Goal: Information Seeking & Learning: Learn about a topic

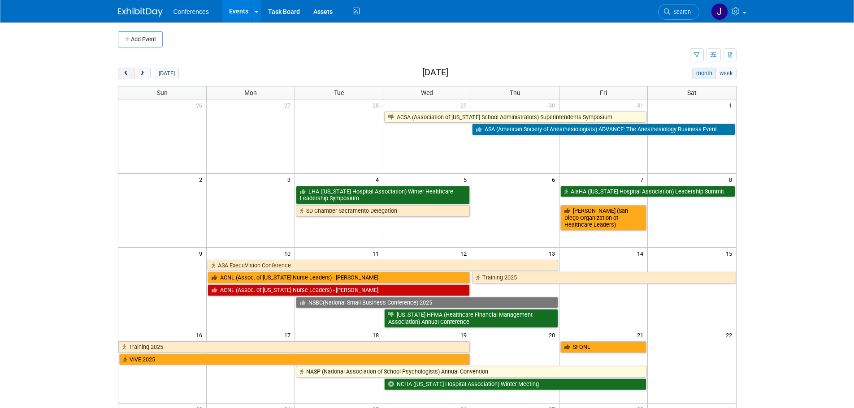
click at [128, 77] on button "prev" at bounding box center [126, 74] width 17 height 12
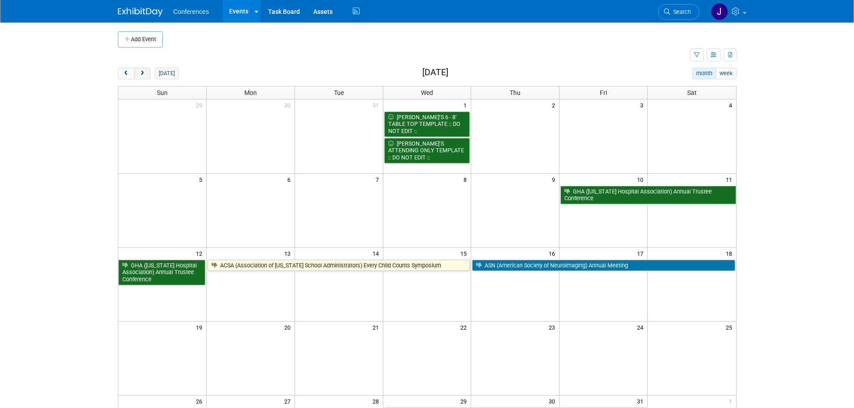
click at [144, 76] on span "next" at bounding box center [142, 74] width 7 height 6
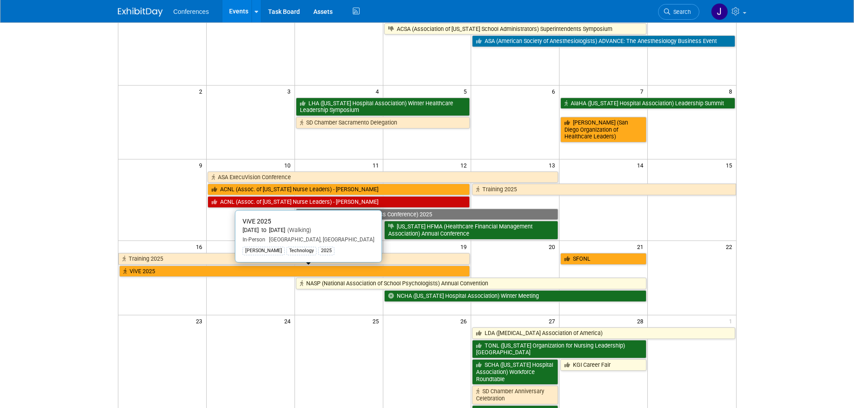
scroll to position [89, 0]
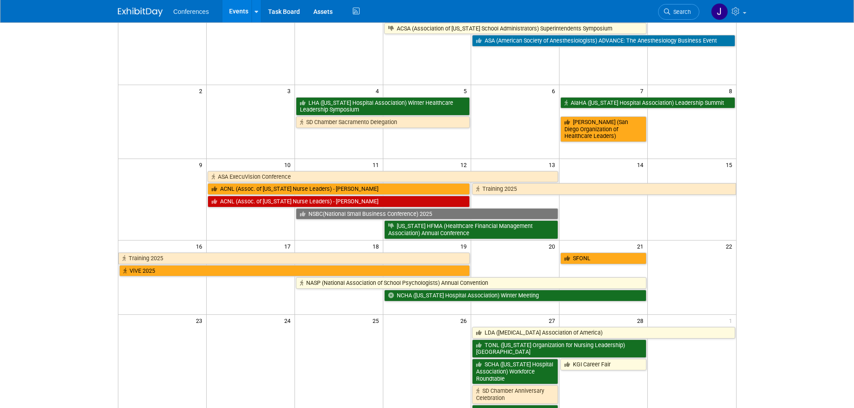
click at [799, 271] on body "Conferences Events Add Event Bulk Upload Events Shareable Event Boards Recently…" at bounding box center [427, 115] width 854 height 408
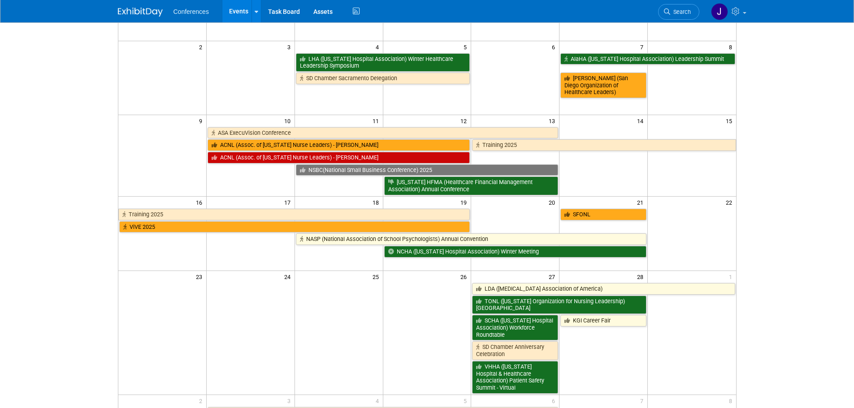
scroll to position [133, 0]
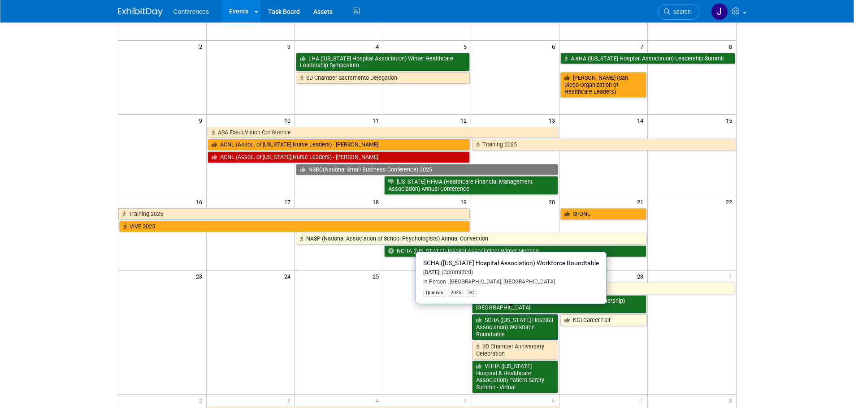
drag, startPoint x: 513, startPoint y: 321, endPoint x: 528, endPoint y: 327, distance: 16.5
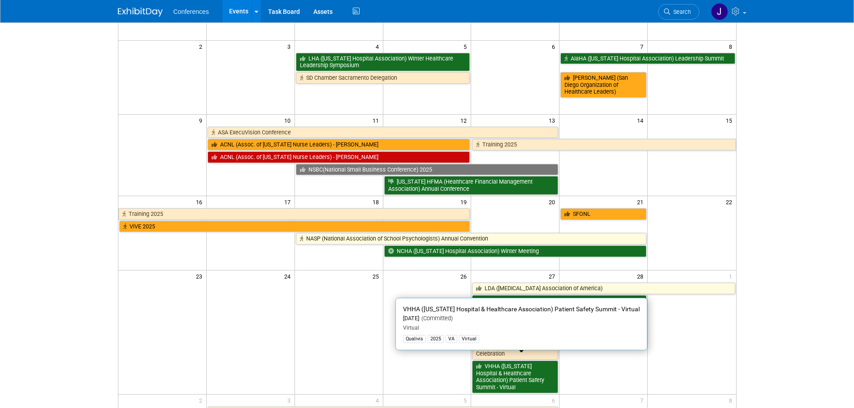
click at [135, 20] on div "Conferences Events Add Event Bulk Upload Events Shareable Event Boards Recently…" at bounding box center [427, 11] width 619 height 22
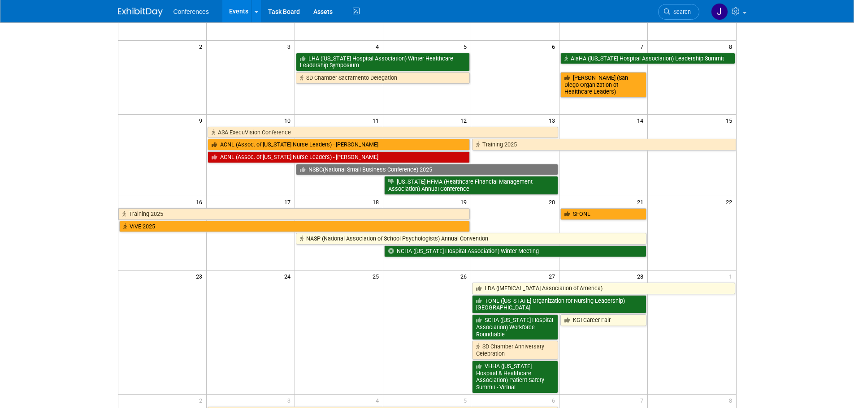
click at [137, 13] on img at bounding box center [140, 12] width 45 height 9
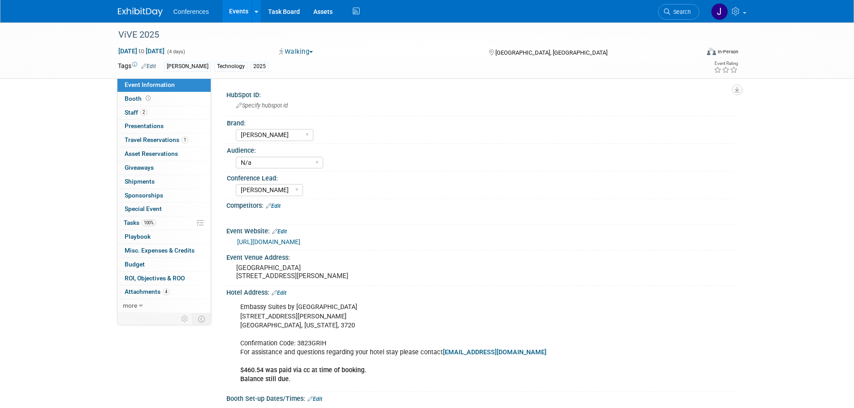
select select "[PERSON_NAME]"
select select "N/a"
select select "Stephanie"
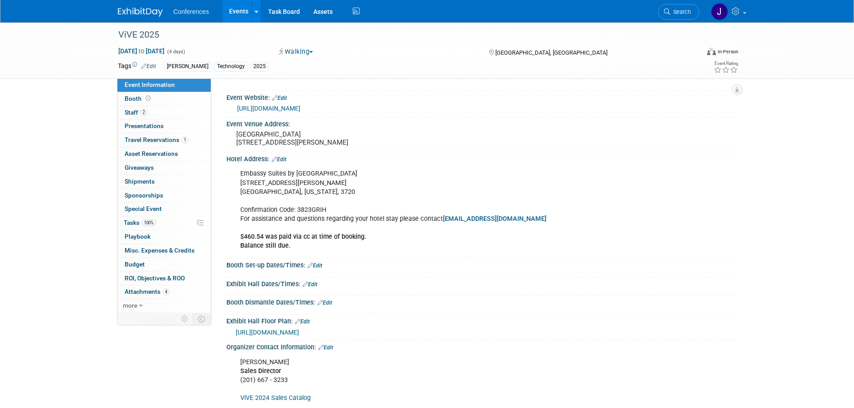
scroll to position [134, 0]
click at [135, 304] on span "more" at bounding box center [130, 305] width 14 height 7
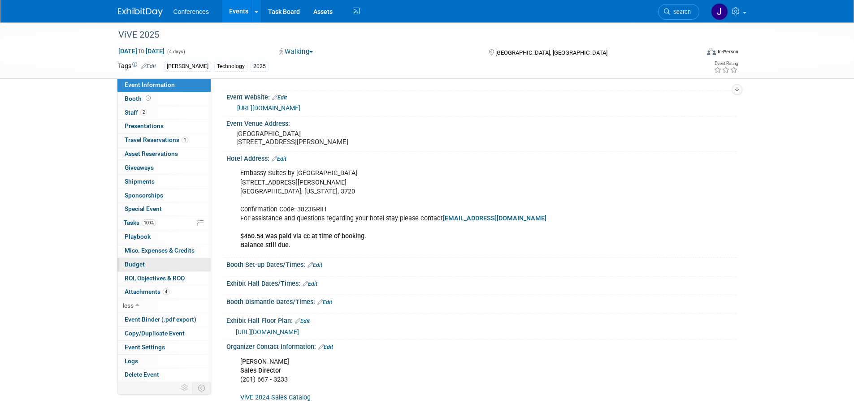
click at [141, 262] on span "Budget" at bounding box center [135, 264] width 20 height 7
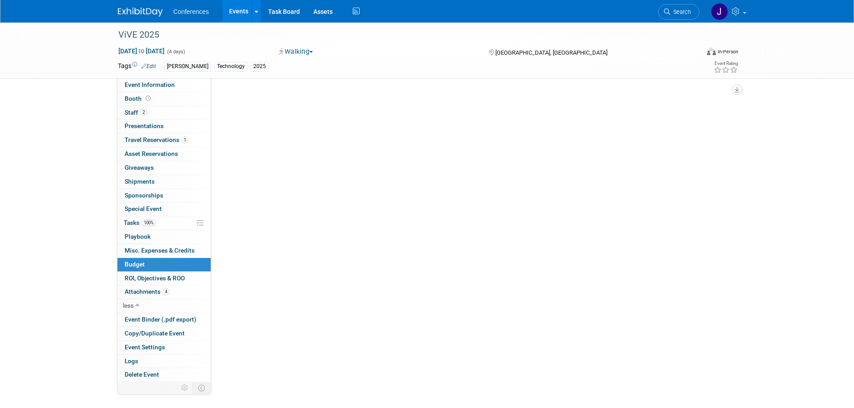
scroll to position [0, 0]
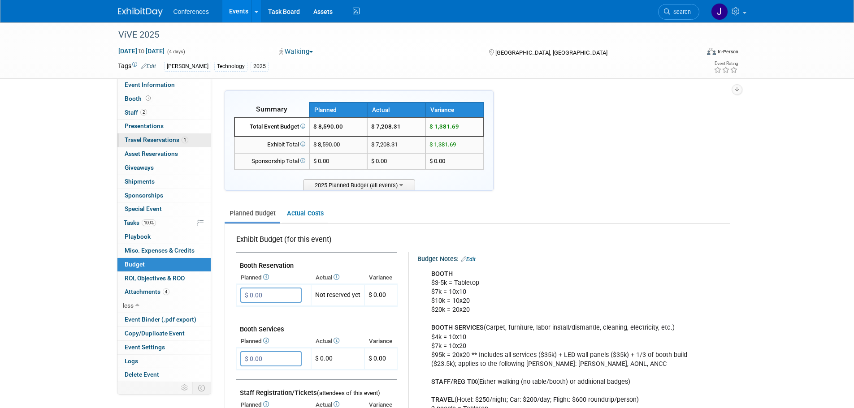
click at [151, 138] on span "Travel Reservations 1" at bounding box center [157, 139] width 64 height 7
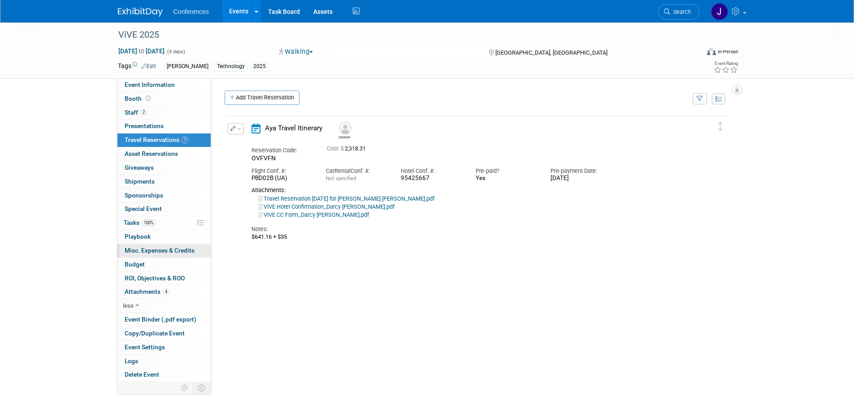
click at [149, 251] on span "Misc. Expenses & Credits 0" at bounding box center [160, 250] width 70 height 7
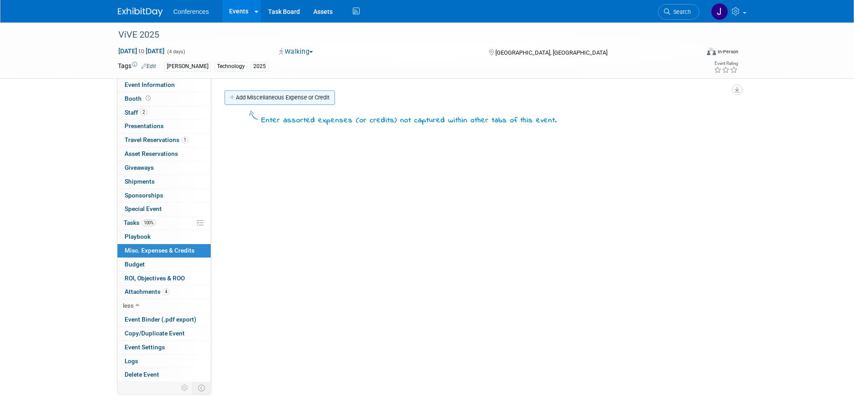
click at [303, 100] on link "Add Miscellaneous Expense or Credit" at bounding box center [280, 98] width 110 height 14
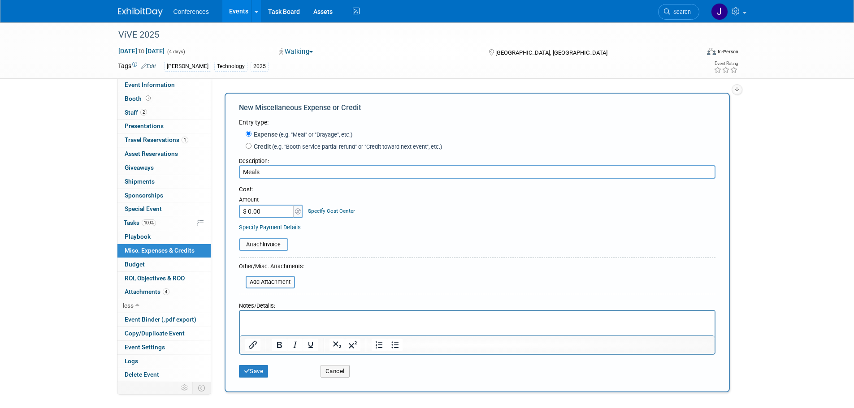
type input "Meals"
type input "$ 561.57"
click at [349, 211] on link "Specify Cost Center" at bounding box center [331, 211] width 47 height 6
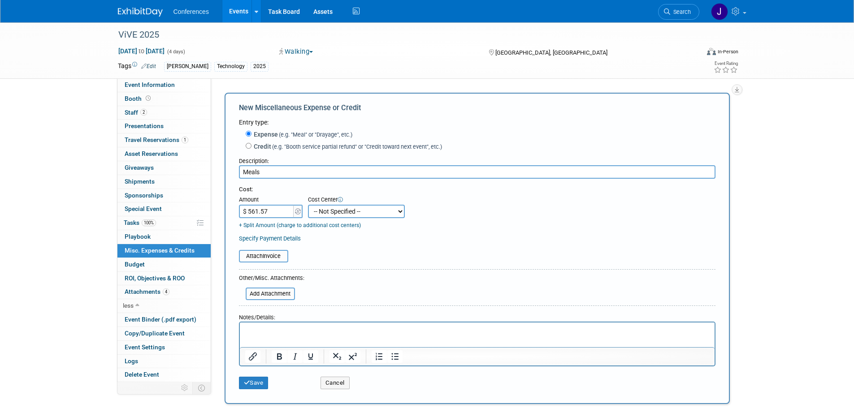
click at [352, 212] on select "-- Not Specified -- Aya Education Aya Healthcare Aya Locums Bespoke Corporate D…" at bounding box center [356, 211] width 97 height 13
select select "18965872"
click at [308, 205] on select "-- Not Specified -- Aya Education Aya Healthcare Aya Locums Bespoke Corporate D…" at bounding box center [356, 211] width 97 height 13
click at [257, 330] on p "Rich Text Area. Press ALT-0 for help." at bounding box center [477, 330] width 464 height 9
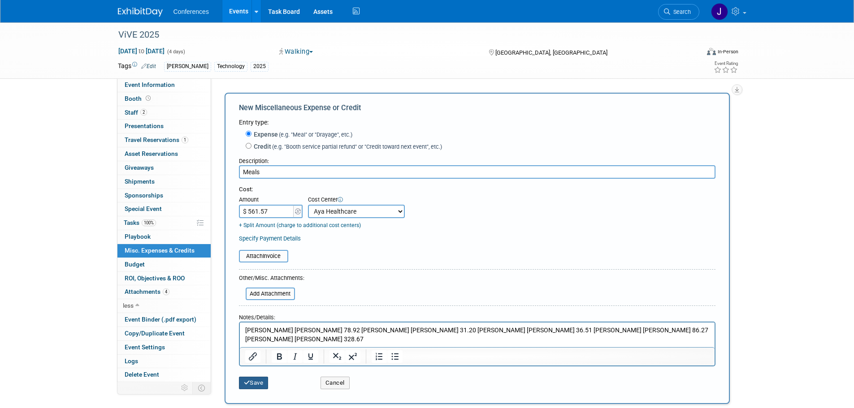
click at [258, 384] on button "Save" at bounding box center [254, 383] width 30 height 13
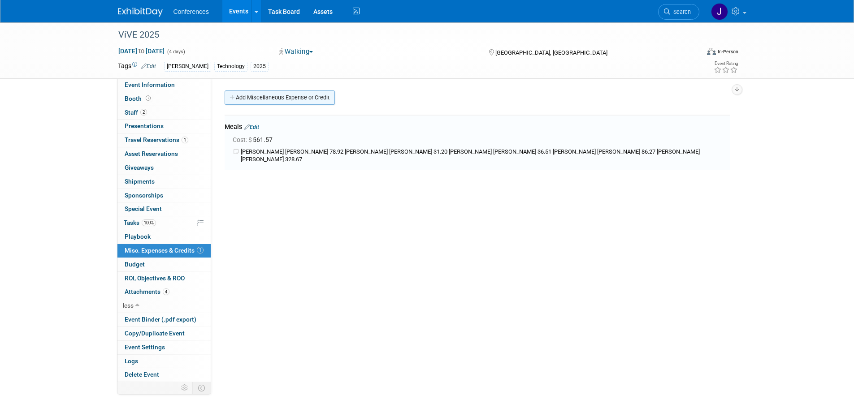
click at [253, 95] on link "Add Miscellaneous Expense or Credit" at bounding box center [280, 98] width 110 height 14
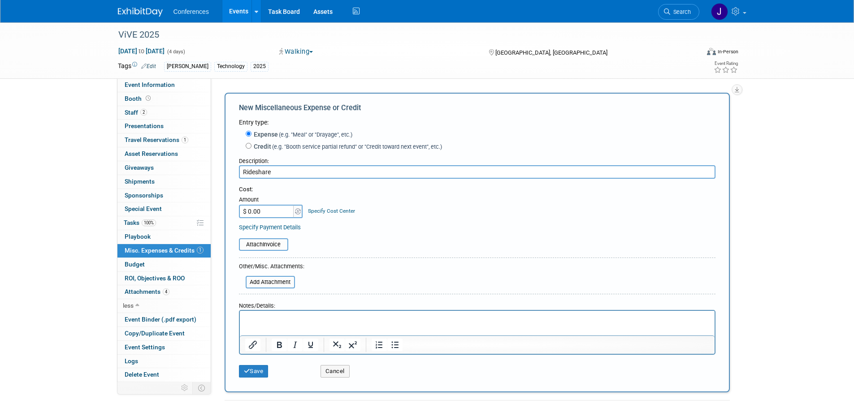
type input "Rideshare"
click at [262, 316] on p "Rich Text Area. Press ALT-0 for help." at bounding box center [477, 319] width 464 height 9
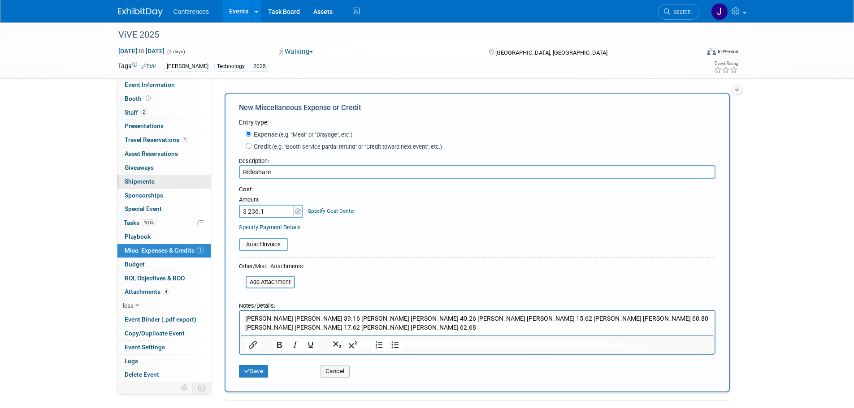
type input "$ 236.14"
click at [336, 211] on link "Specify Cost Center" at bounding box center [331, 211] width 47 height 6
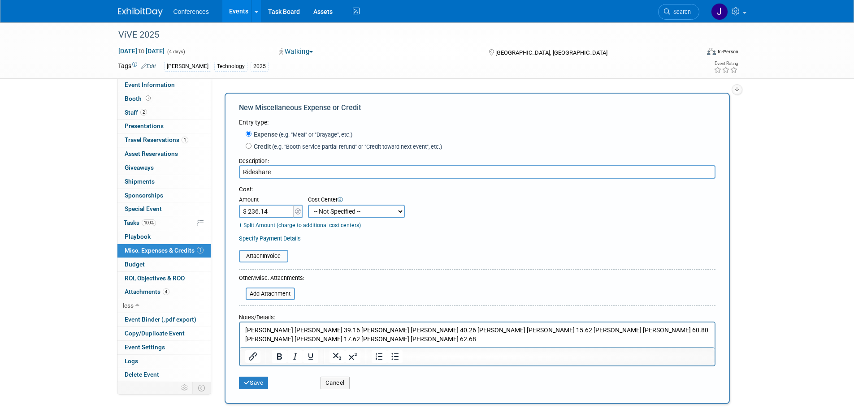
click at [336, 211] on select "-- Not Specified -- Aya Education Aya Healthcare Aya Locums Bespoke Corporate D…" at bounding box center [356, 211] width 97 height 13
select select "18965872"
click at [308, 205] on select "-- Not Specified -- Aya Education Aya Healthcare Aya Locums Bespoke Corporate D…" at bounding box center [356, 211] width 97 height 13
click at [256, 390] on button "Save" at bounding box center [254, 383] width 30 height 13
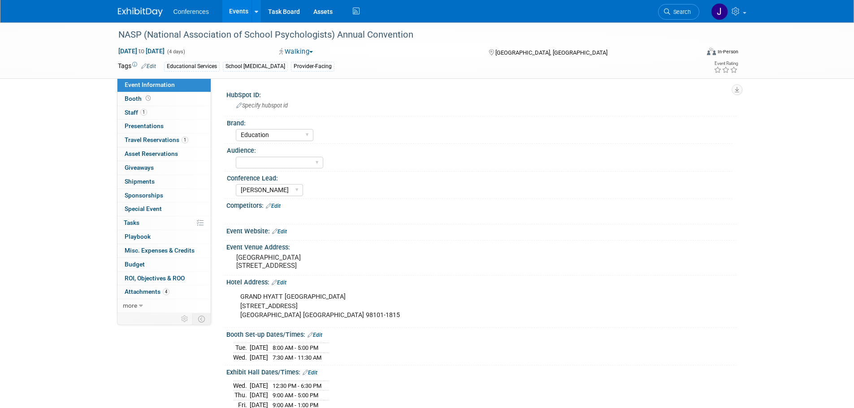
select select "Education"
select select "[PERSON_NAME]"
click at [174, 134] on link "1 Travel Reservations 1" at bounding box center [163, 140] width 93 height 13
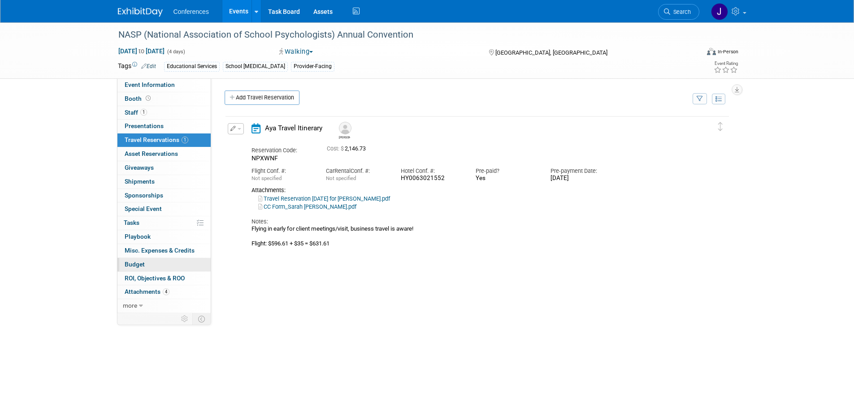
click at [125, 262] on span "Budget" at bounding box center [135, 264] width 20 height 7
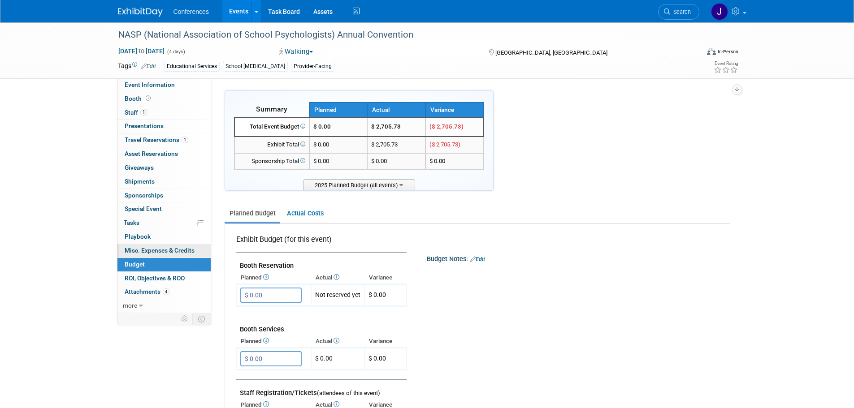
click at [139, 251] on span "Misc. Expenses & Credits 0" at bounding box center [160, 250] width 70 height 7
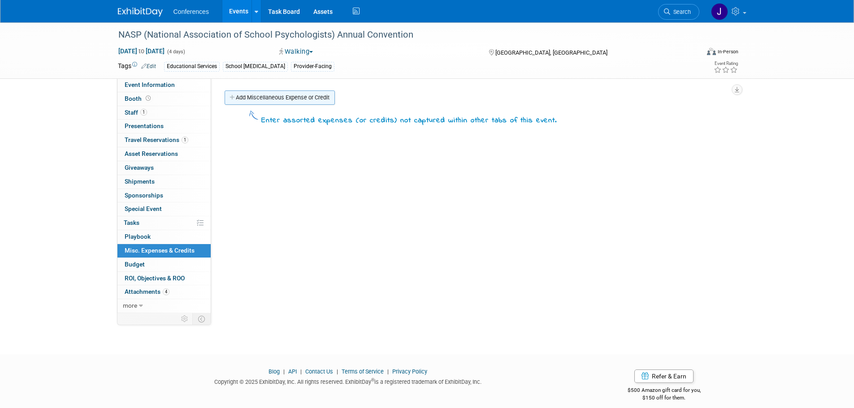
click at [262, 99] on link "Add Miscellaneous Expense or Credit" at bounding box center [280, 98] width 110 height 14
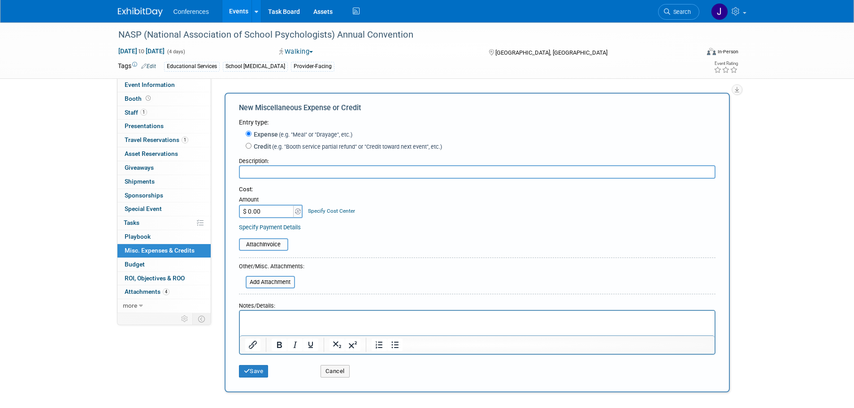
click at [256, 171] on input "text" at bounding box center [477, 171] width 477 height 13
type input "Meals"
click at [260, 211] on input "$ 0.00" at bounding box center [267, 211] width 56 height 13
type input "$ 21.01"
click at [342, 212] on link "Specify Cost Center" at bounding box center [331, 211] width 47 height 6
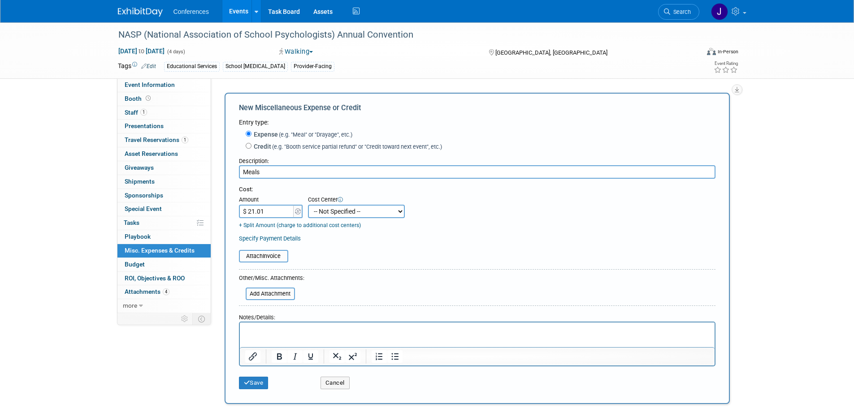
click at [342, 212] on select "-- Not Specified -- Aya Education Aya Healthcare Aya Locums Bespoke Corporate D…" at bounding box center [356, 211] width 97 height 13
select select "18965871"
click at [308, 205] on select "-- Not Specified -- Aya Education Aya Healthcare Aya Locums Bespoke Corporate D…" at bounding box center [356, 211] width 97 height 13
click at [255, 390] on button "Save" at bounding box center [254, 383] width 30 height 13
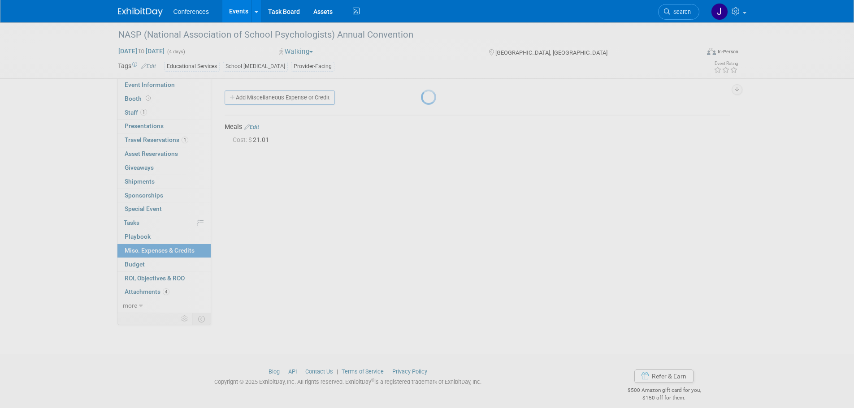
scroll to position [9, 0]
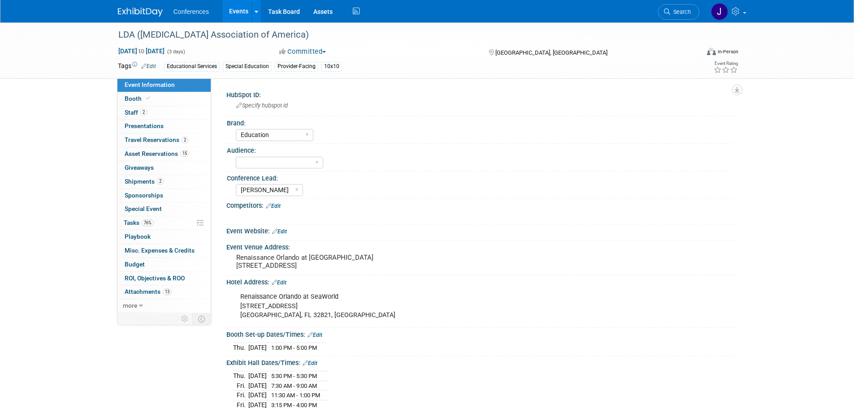
select select "Education"
select select "[PERSON_NAME]"
click at [173, 136] on span "Travel Reservations 2" at bounding box center [157, 139] width 64 height 7
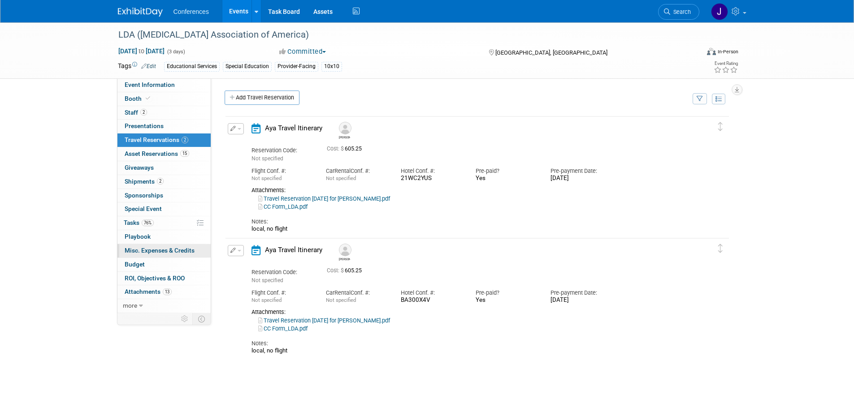
click at [168, 247] on span "Misc. Expenses & Credits 0" at bounding box center [160, 250] width 70 height 7
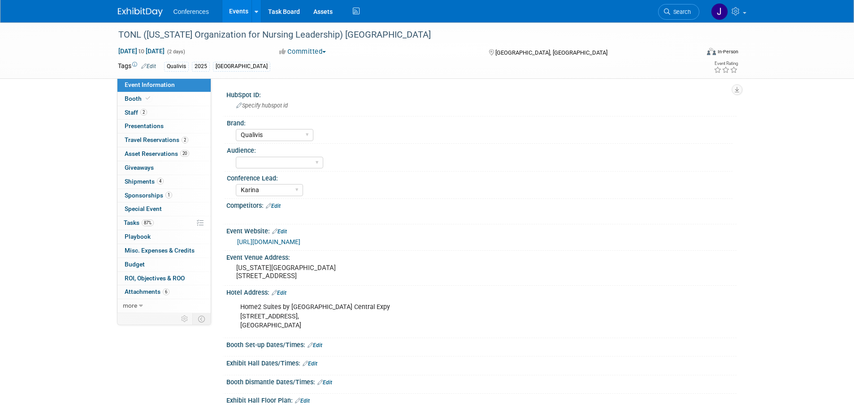
select select "Qualivis"
select select "Karina"
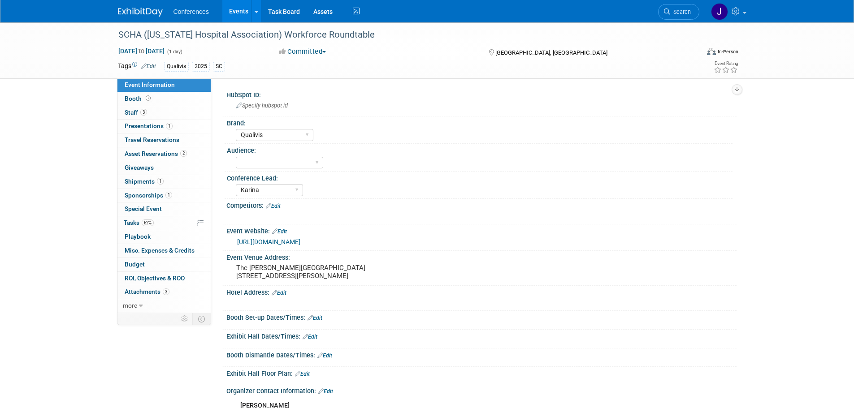
select select "Qualivis"
select select "Karina"
click at [125, 20] on div "Conferences Events Add Event Bulk Upload Events Shareable Event Boards Recently…" at bounding box center [427, 11] width 619 height 22
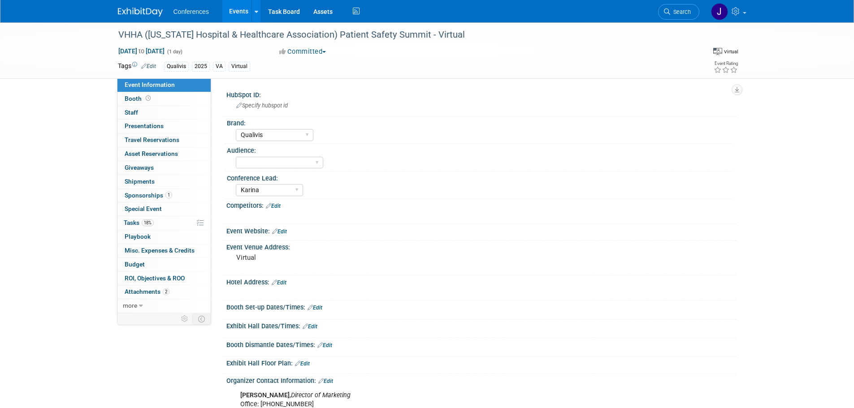
select select "Qualivis"
select select "Karina"
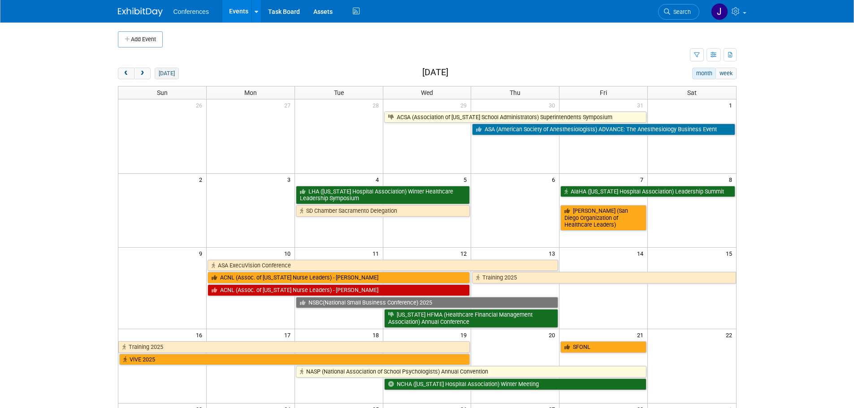
click at [165, 73] on button "[DATE]" at bounding box center [167, 74] width 24 height 12
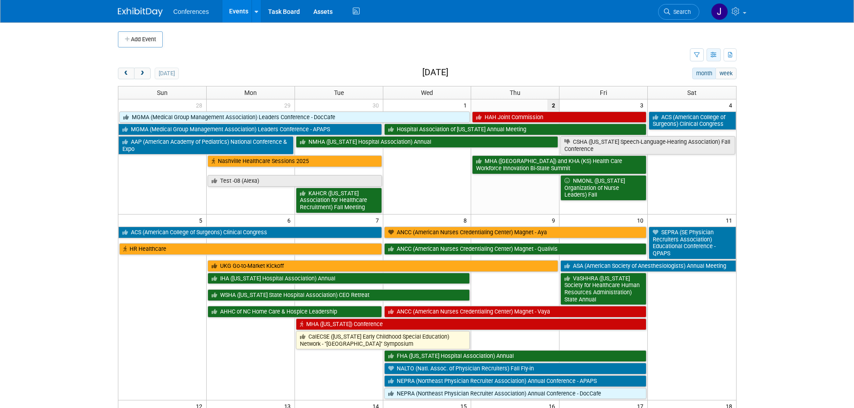
click at [712, 57] on icon "button" at bounding box center [714, 55] width 7 height 6
click at [695, 54] on icon "button" at bounding box center [697, 55] width 6 height 6
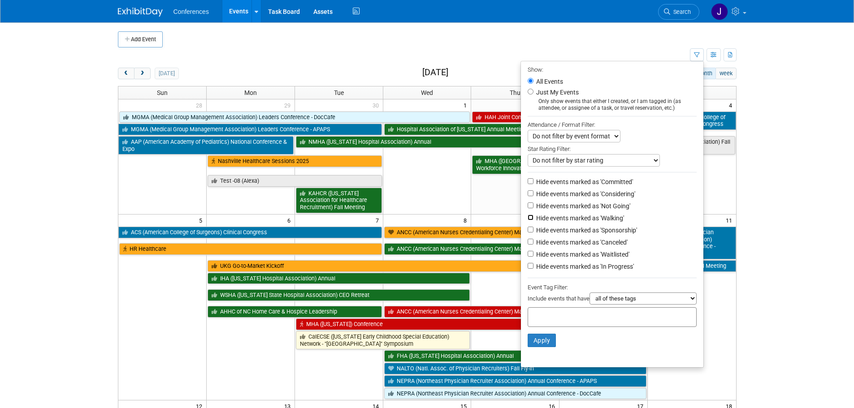
click at [528, 221] on input "Hide events marked as 'Walking'" at bounding box center [531, 218] width 6 height 6
checkbox input "true"
click at [537, 347] on button "Apply" at bounding box center [542, 340] width 29 height 13
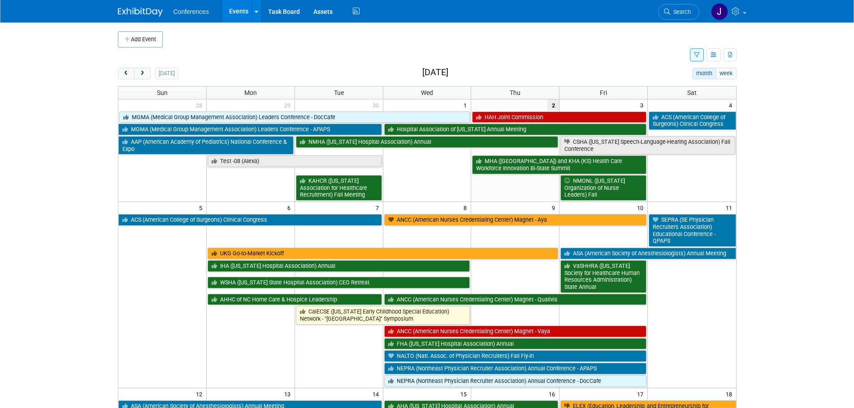
click at [694, 58] on icon "button" at bounding box center [697, 55] width 6 height 6
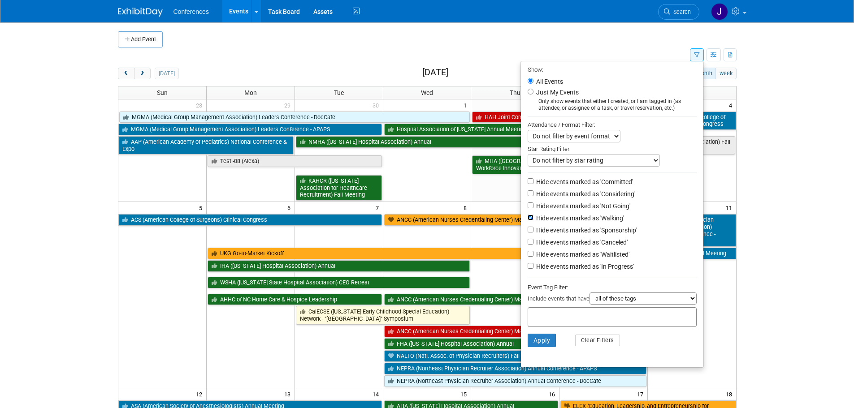
click at [529, 221] on input "Hide events marked as 'Walking'" at bounding box center [531, 218] width 6 height 6
checkbox input "false"
click at [538, 347] on button "Apply" at bounding box center [542, 340] width 29 height 13
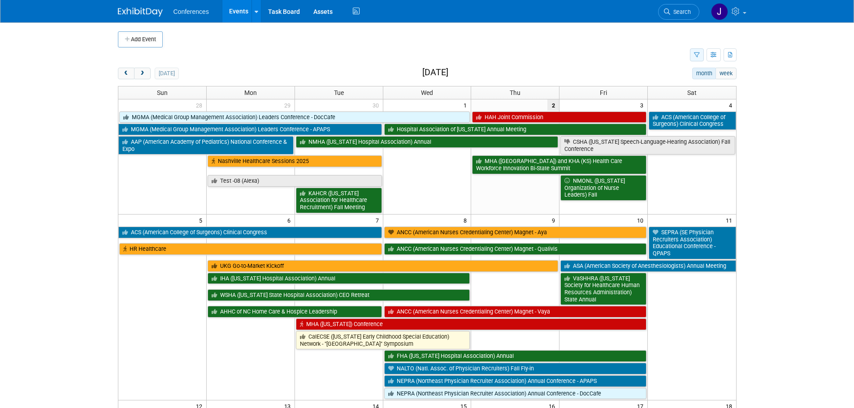
click at [702, 53] on button "button" at bounding box center [697, 54] width 14 height 13
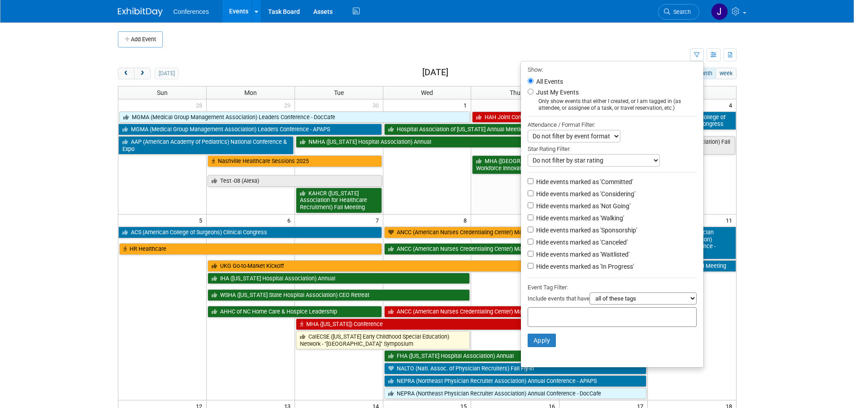
click at [612, 136] on select "Do not filter by event format Only show In-Person events Only show Virtual even…" at bounding box center [574, 136] width 93 height 13
click at [633, 135] on div "Do not filter by event format Only show In-Person events Only show Virtual even…" at bounding box center [612, 136] width 169 height 13
click at [629, 160] on select "Do not filter by star rating Only show events with no ratings (0 stars) Only sh…" at bounding box center [594, 160] width 132 height 13
click at [642, 145] on div "Star Rating Filter:" at bounding box center [612, 149] width 169 height 12
click at [655, 305] on select "all of these tags any one of these tags only and exactly these specific tags" at bounding box center [642, 299] width 107 height 12
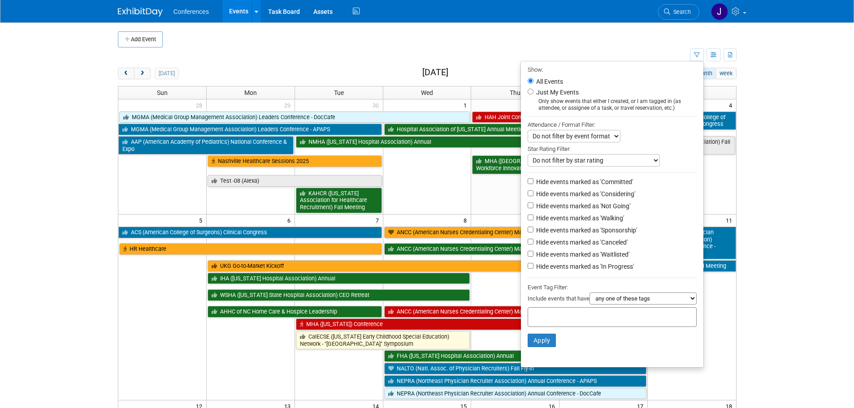
click at [589, 298] on select "all of these tags any one of these tags only and exactly these specific tags" at bounding box center [642, 299] width 107 height 12
click at [657, 302] on select "all of these tags any one of these tags only and exactly these specific tags" at bounding box center [642, 299] width 107 height 12
select select "all"
click at [589, 298] on select "all of these tags any one of these tags only and exactly these specific tags" at bounding box center [642, 299] width 107 height 12
click at [633, 323] on div at bounding box center [612, 318] width 169 height 20
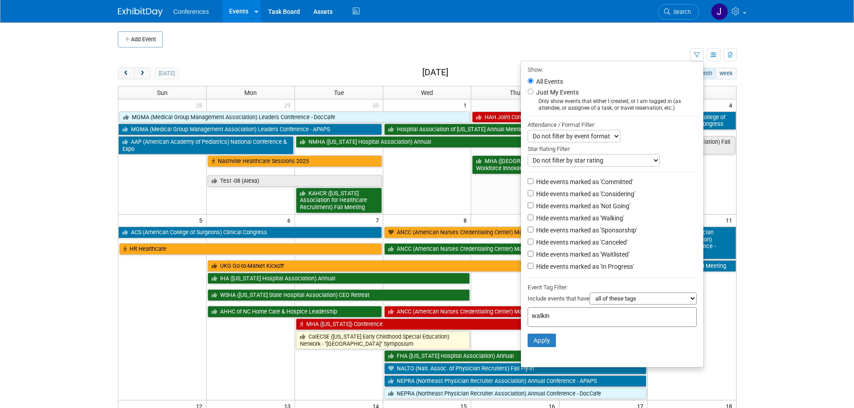
type input "walking"
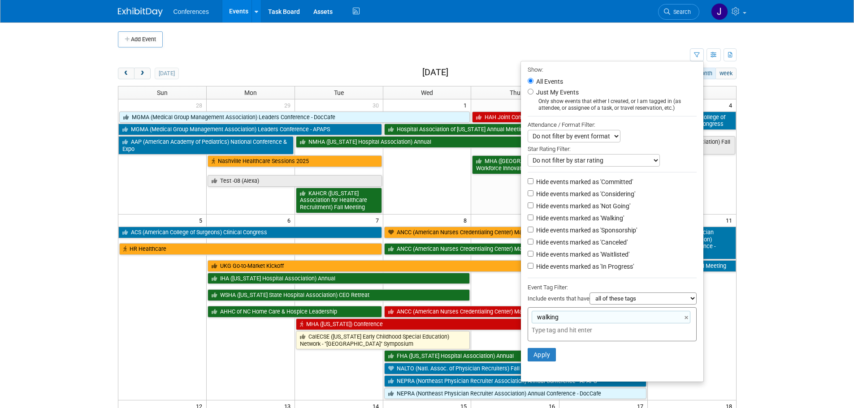
click at [556, 361] on li "Apply Clear Filters" at bounding box center [612, 355] width 182 height 27
click at [545, 362] on button "Apply" at bounding box center [542, 354] width 29 height 13
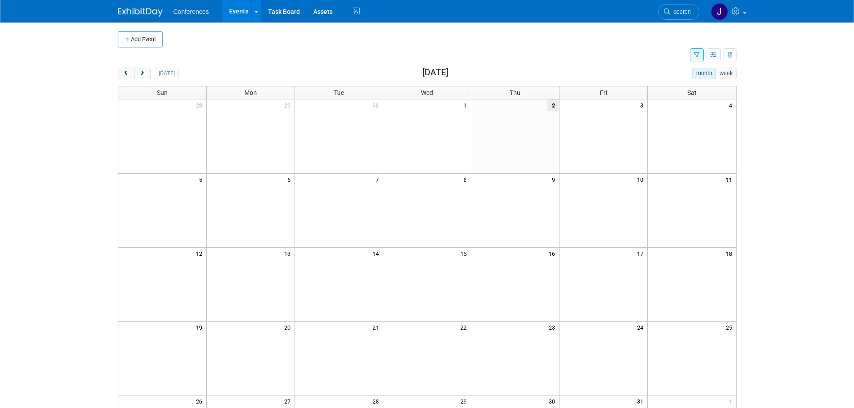
click at [696, 54] on icon "button" at bounding box center [697, 55] width 6 height 6
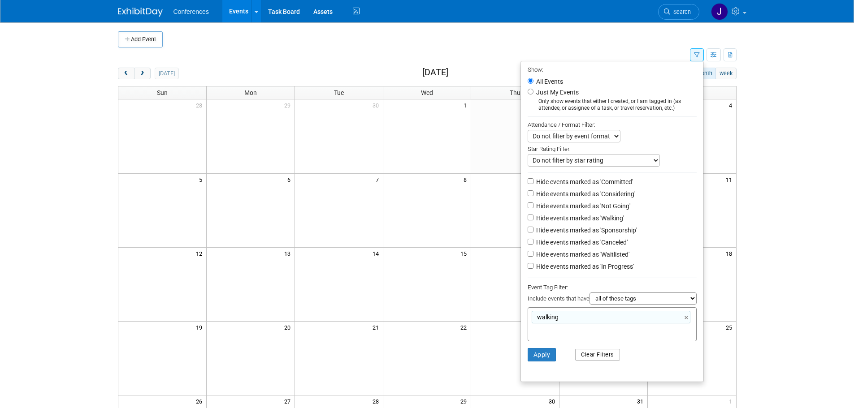
click at [580, 361] on button "Clear Filters" at bounding box center [597, 355] width 45 height 12
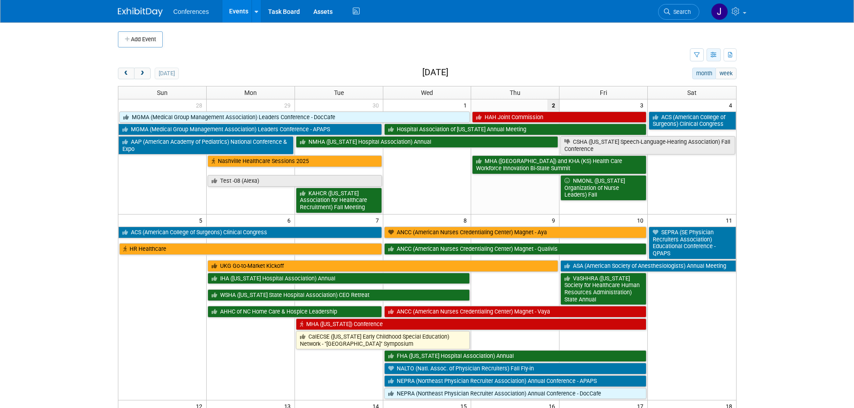
click at [711, 55] on icon "button" at bounding box center [714, 55] width 7 height 6
click at [699, 55] on button "button" at bounding box center [697, 54] width 14 height 13
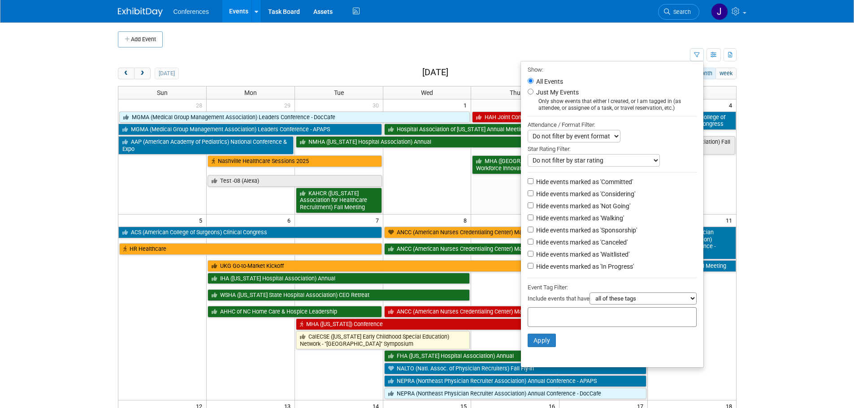
click at [599, 139] on select "Do not filter by event format Only show In-Person events Only show Virtual even…" at bounding box center [574, 136] width 93 height 13
click at [657, 140] on div "Do not filter by event format Only show In-Person events Only show Virtual even…" at bounding box center [612, 136] width 169 height 13
click at [819, 240] on body "Conferences Events Add Event Bulk Upload Events Shareable Event Boards Recently…" at bounding box center [427, 204] width 854 height 408
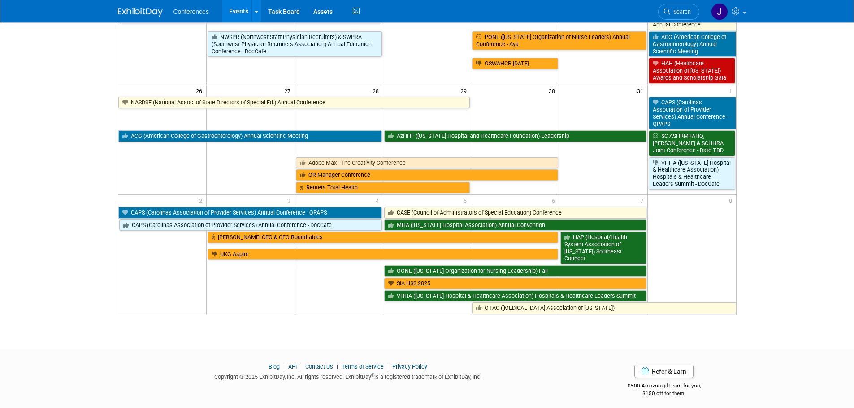
scroll to position [521, 0]
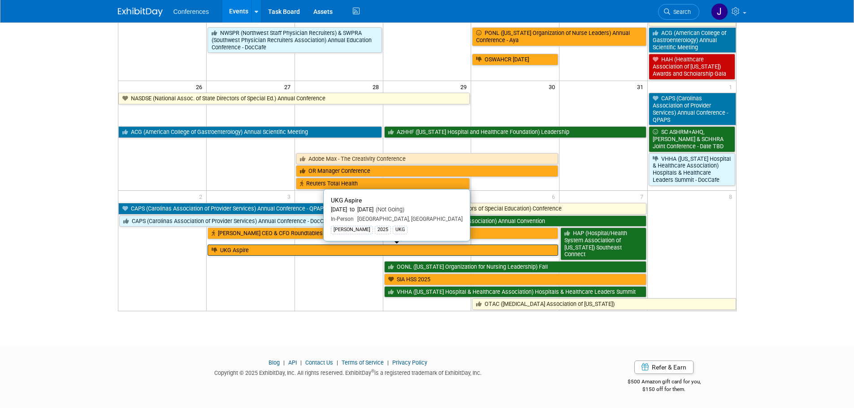
click at [275, 252] on link "UKG Aspire" at bounding box center [383, 251] width 351 height 12
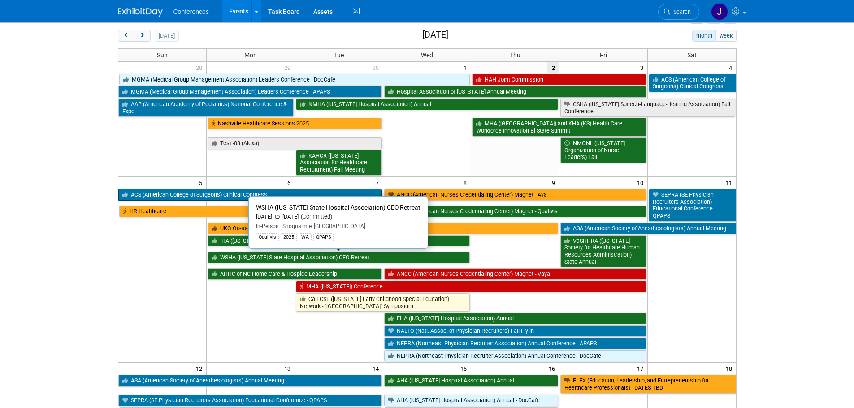
scroll to position [0, 0]
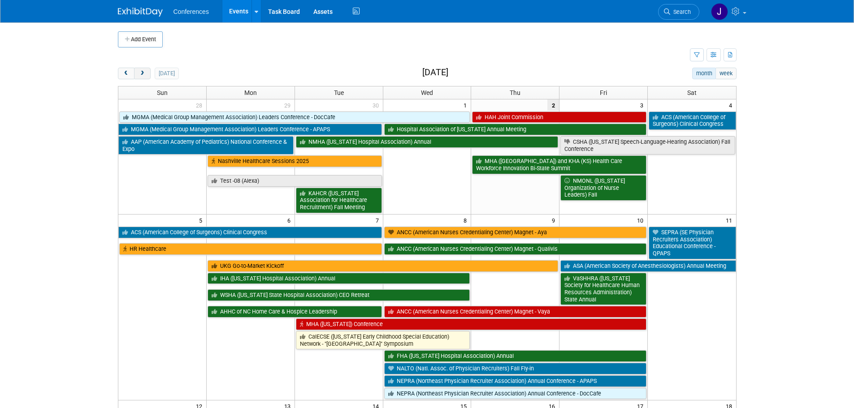
click at [142, 73] on span "next" at bounding box center [142, 74] width 7 height 6
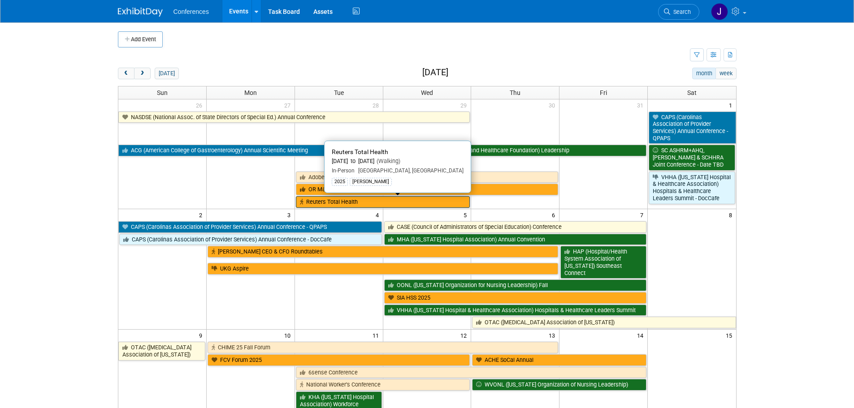
click at [381, 204] on link "Reuters Total Health" at bounding box center [383, 202] width 174 height 12
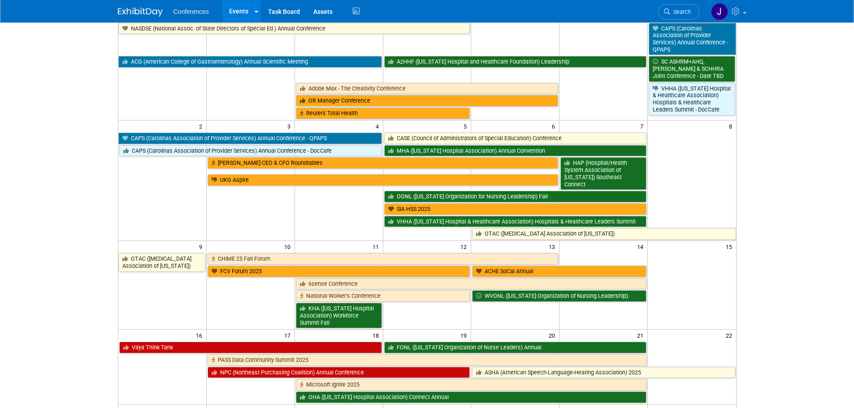
scroll to position [89, 0]
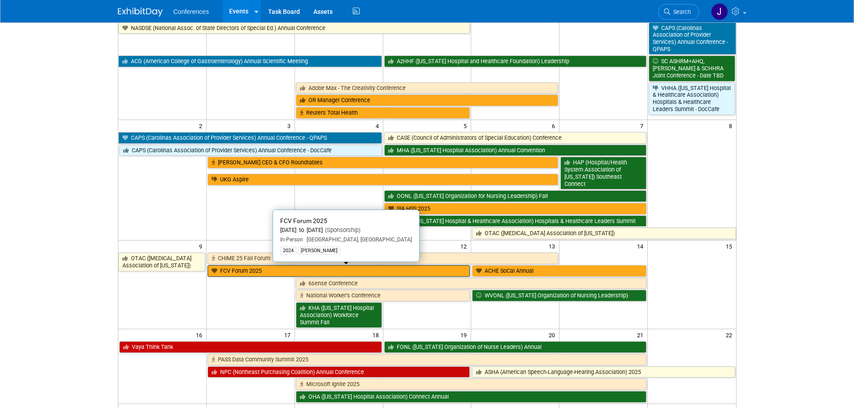
click at [291, 274] on link "FCV Forum 2025" at bounding box center [339, 271] width 263 height 12
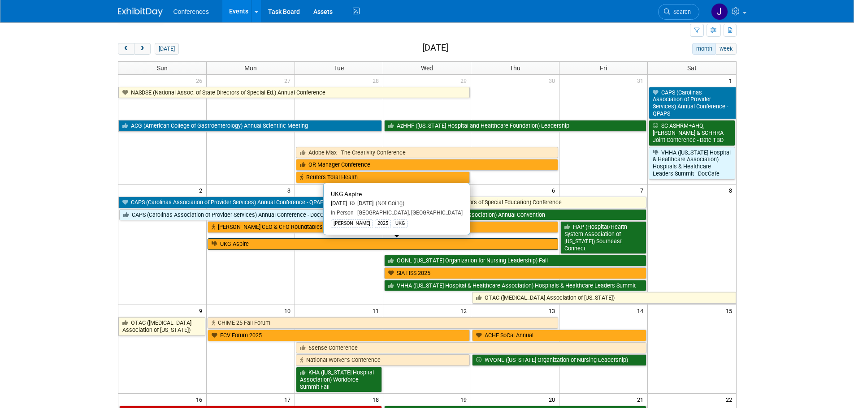
scroll to position [0, 0]
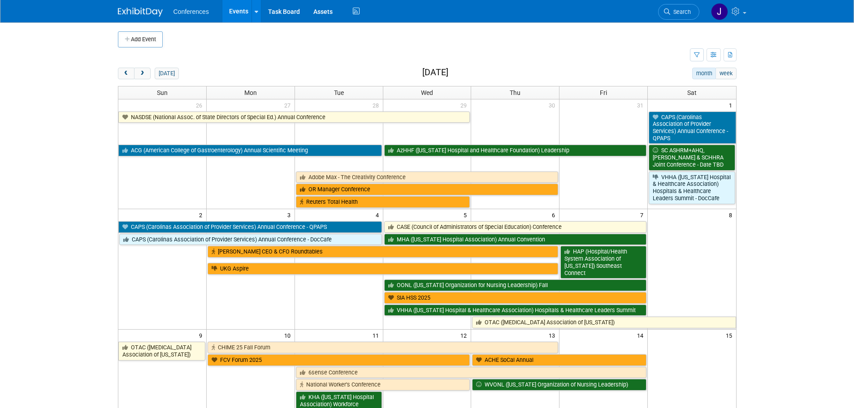
drag, startPoint x: 145, startPoint y: 75, endPoint x: 144, endPoint y: 80, distance: 4.7
click at [143, 77] on button "next" at bounding box center [142, 74] width 17 height 12
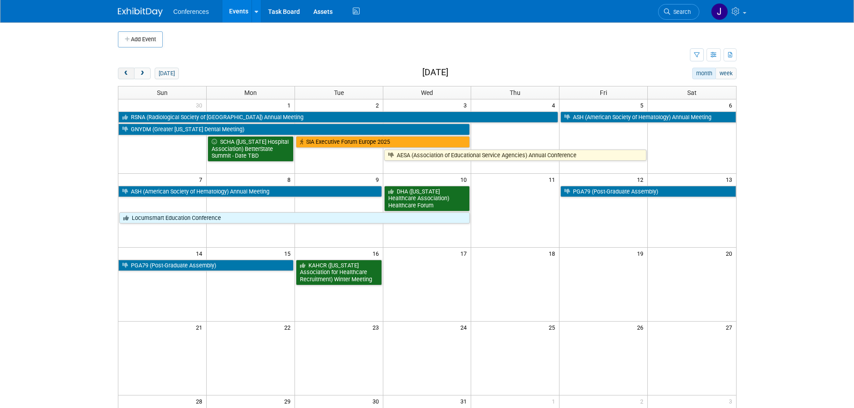
click at [120, 76] on button "prev" at bounding box center [126, 74] width 17 height 12
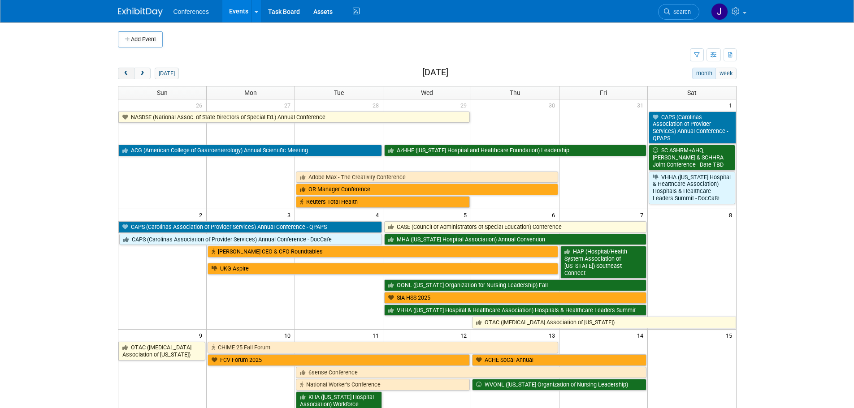
click at [120, 76] on button "prev" at bounding box center [126, 74] width 17 height 12
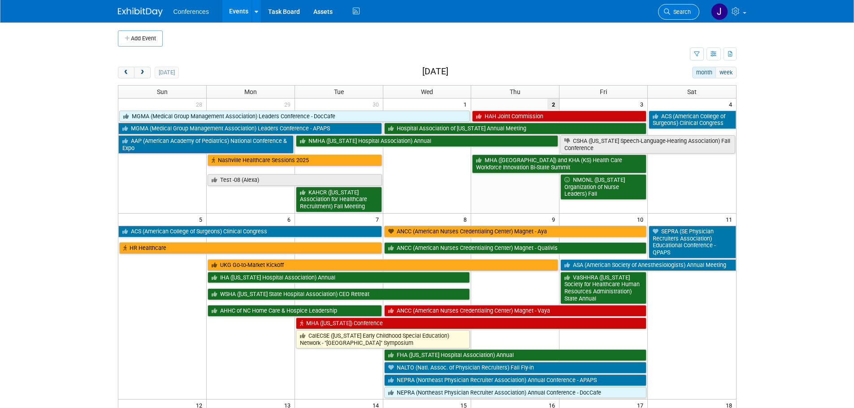
scroll to position [0, 0]
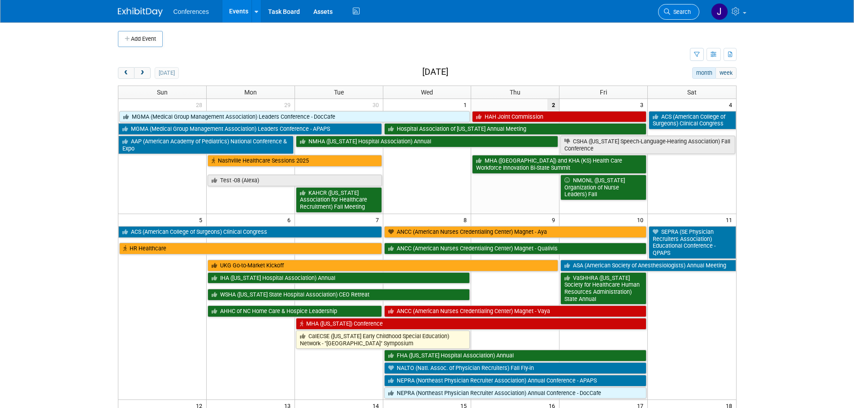
click at [674, 14] on span "Search" at bounding box center [680, 12] width 21 height 7
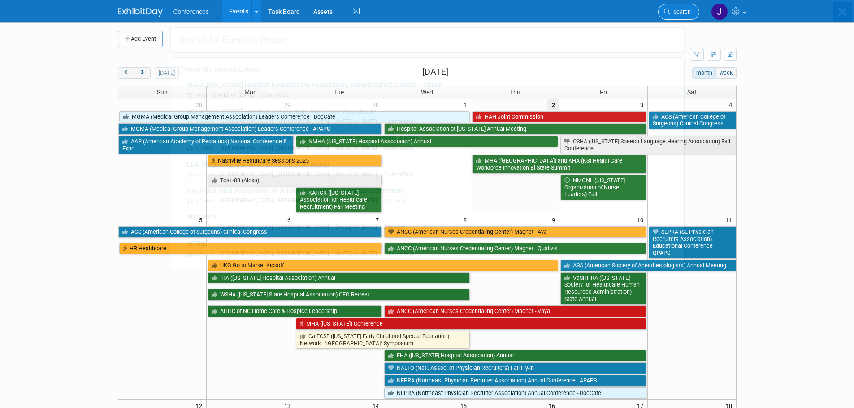
scroll to position [0, 0]
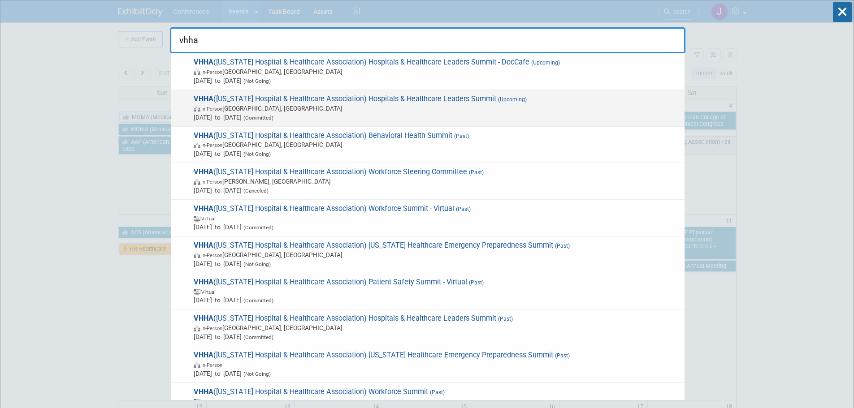
type input "vhha"
click at [454, 111] on span "In-Person Hot Springs, VA" at bounding box center [437, 108] width 486 height 9
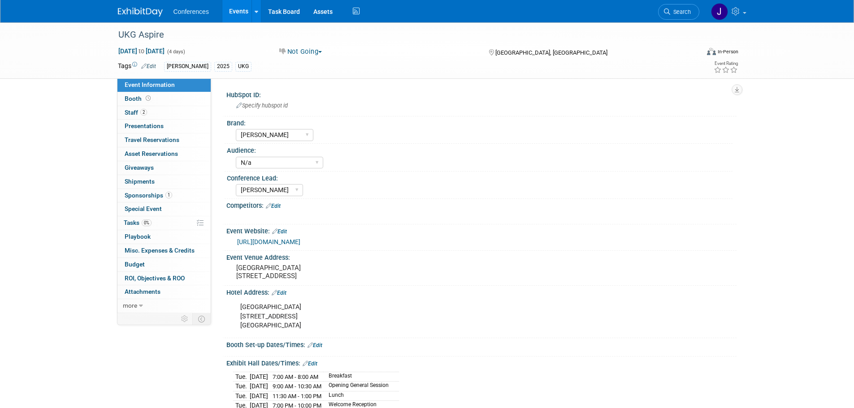
select select "[PERSON_NAME]"
select select "N/a"
select select "[PERSON_NAME]"
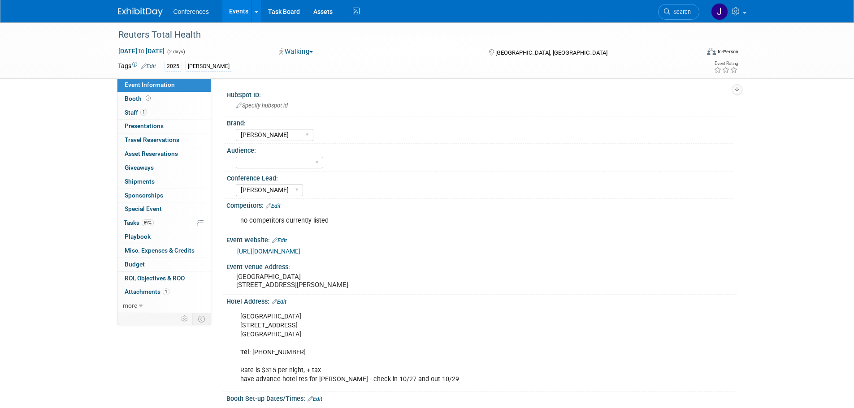
select select "[PERSON_NAME]"
click at [134, 108] on link "1 Staff 1" at bounding box center [163, 112] width 93 height 13
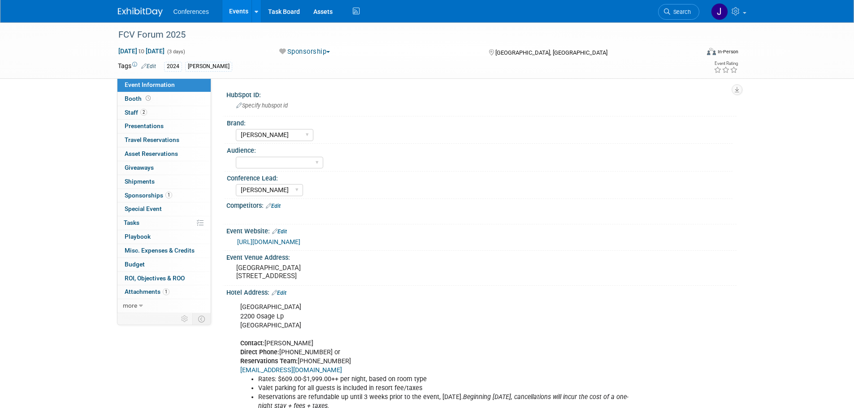
select select "[PERSON_NAME]"
click at [136, 116] on span "Staff 2" at bounding box center [136, 112] width 22 height 7
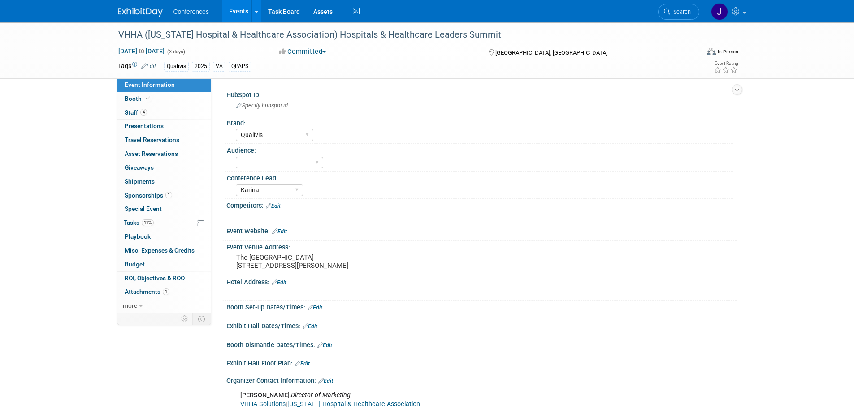
select select "Qualivis"
select select "Karina"
click at [149, 102] on span "Booth" at bounding box center [138, 98] width 27 height 7
select select "6' tabletop"
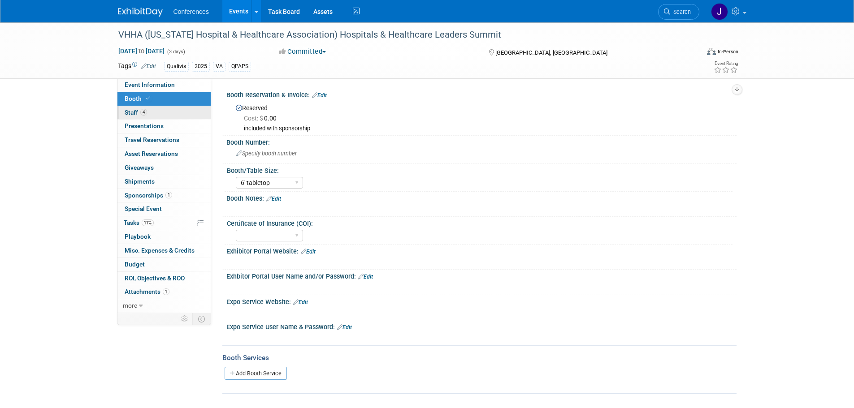
click at [151, 112] on link "4 Staff 4" at bounding box center [163, 112] width 93 height 13
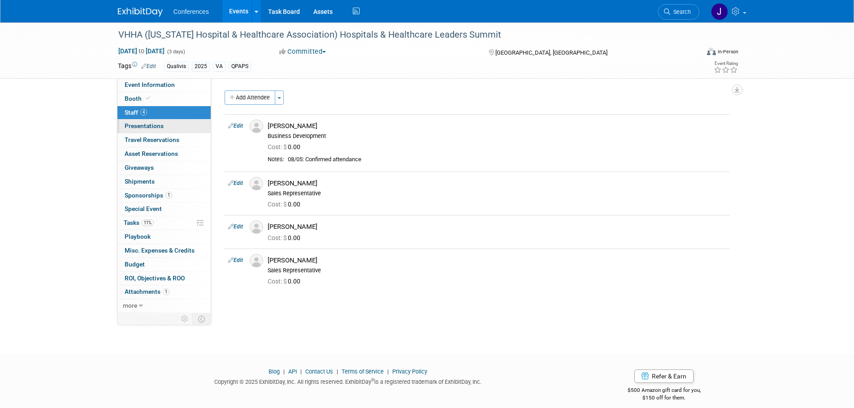
click at [156, 131] on link "0 Presentations 0" at bounding box center [163, 126] width 93 height 13
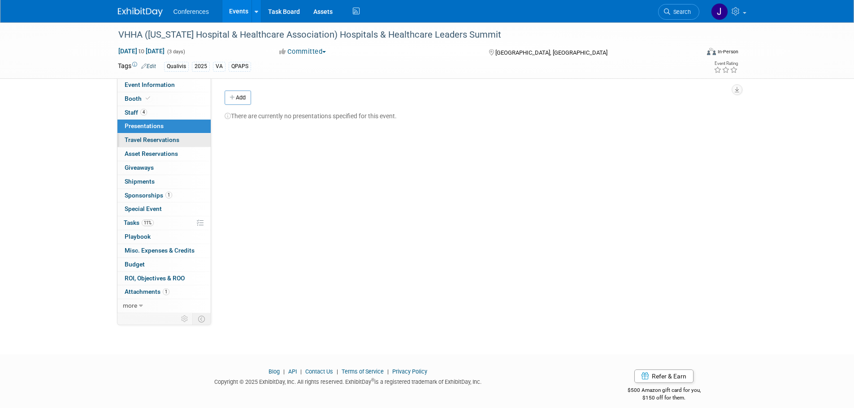
click at [157, 135] on link "0 Travel Reservations 0" at bounding box center [163, 140] width 93 height 13
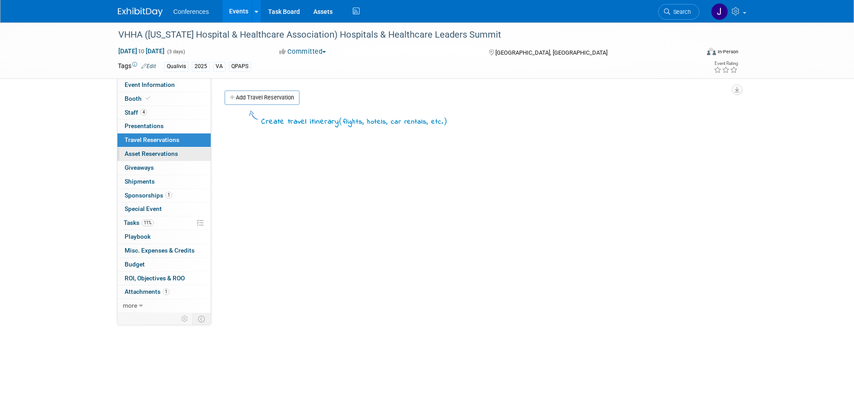
click at [157, 149] on link "0 Asset Reservations 0" at bounding box center [163, 153] width 93 height 13
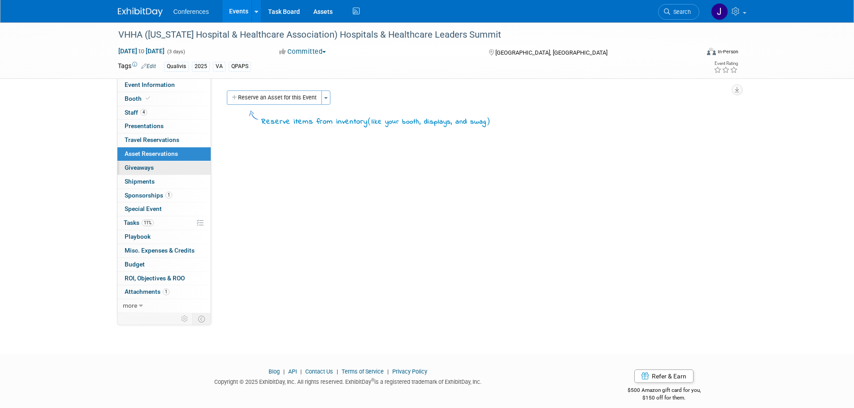
click at [160, 173] on link "0 Giveaways 0" at bounding box center [163, 167] width 93 height 13
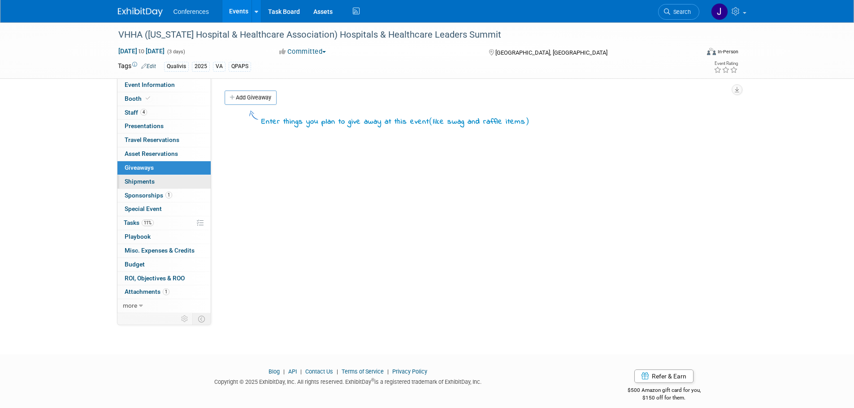
click at [158, 177] on link "0 Shipments 0" at bounding box center [163, 181] width 93 height 13
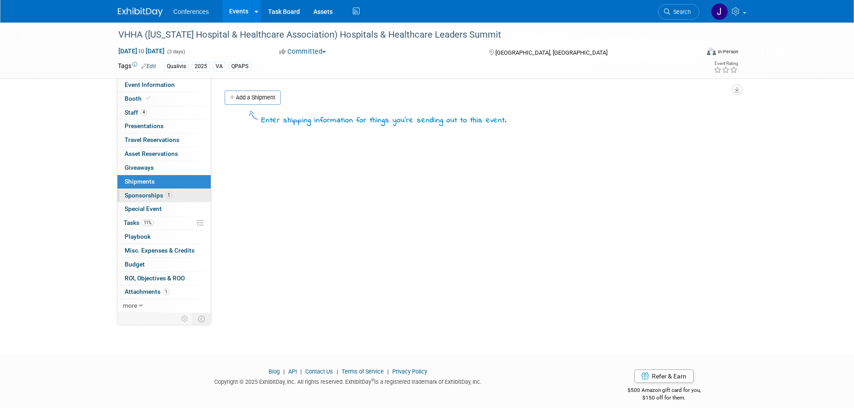
click at [160, 196] on span "Sponsorships 1" at bounding box center [149, 195] width 48 height 7
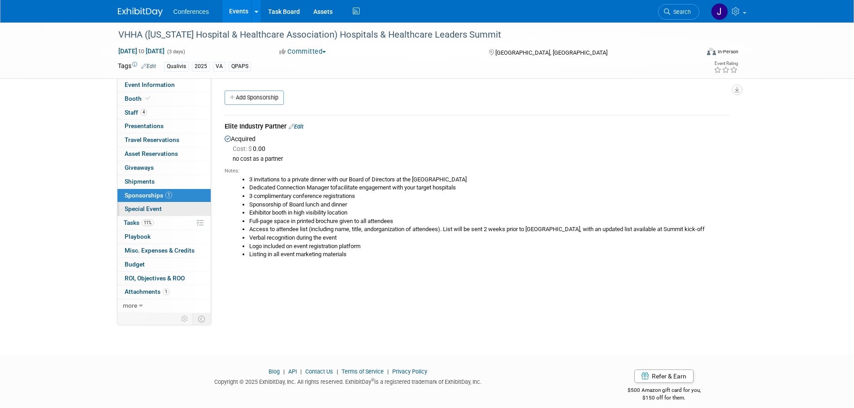
click at [154, 206] on span "Special Event" at bounding box center [143, 208] width 37 height 7
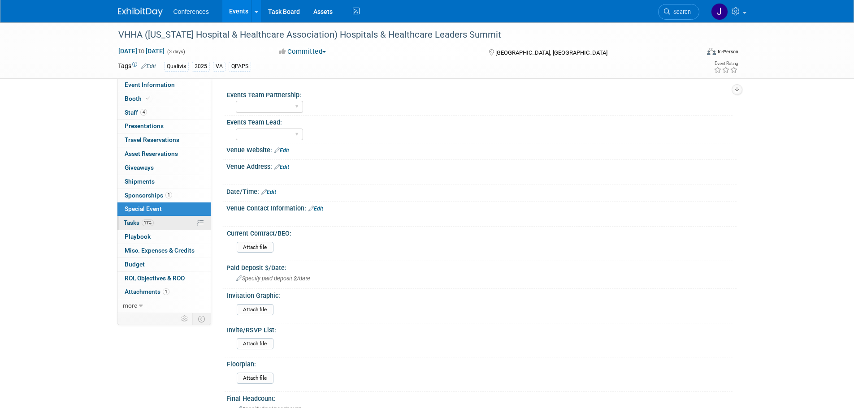
click at [188, 228] on link "11% Tasks 11%" at bounding box center [163, 223] width 93 height 13
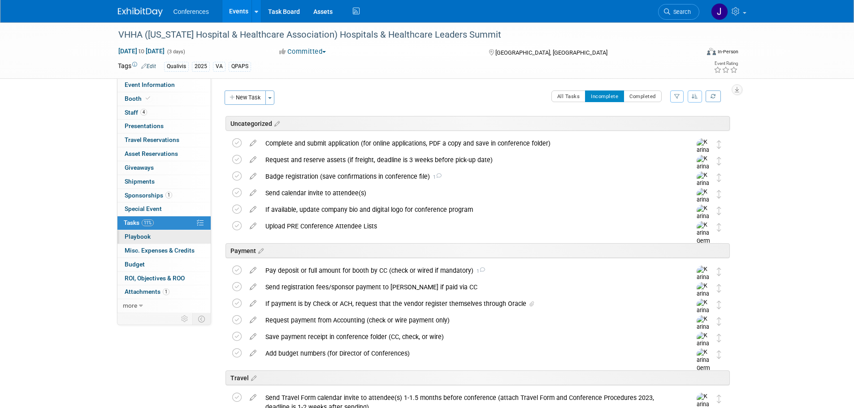
click at [188, 234] on link "0 Playbook 0" at bounding box center [163, 236] width 93 height 13
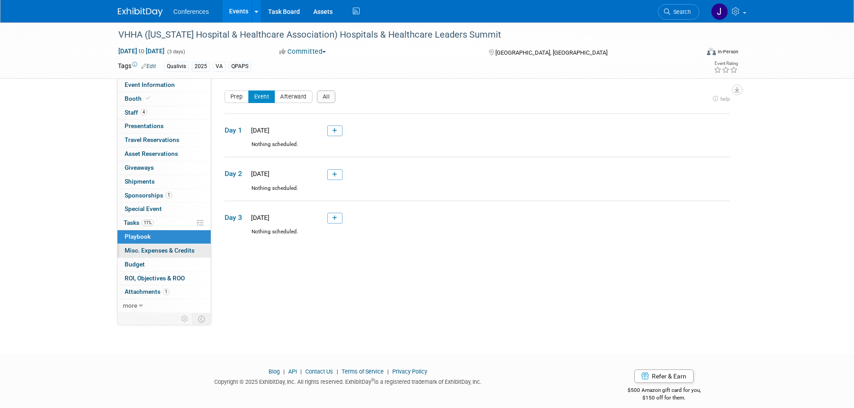
click at [192, 248] on span "Misc. Expenses & Credits 0" at bounding box center [160, 250] width 70 height 7
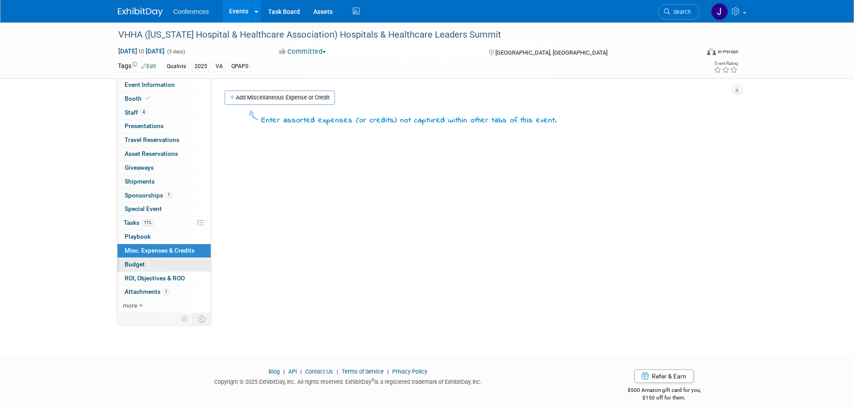
click at [139, 264] on span "Budget" at bounding box center [135, 264] width 20 height 7
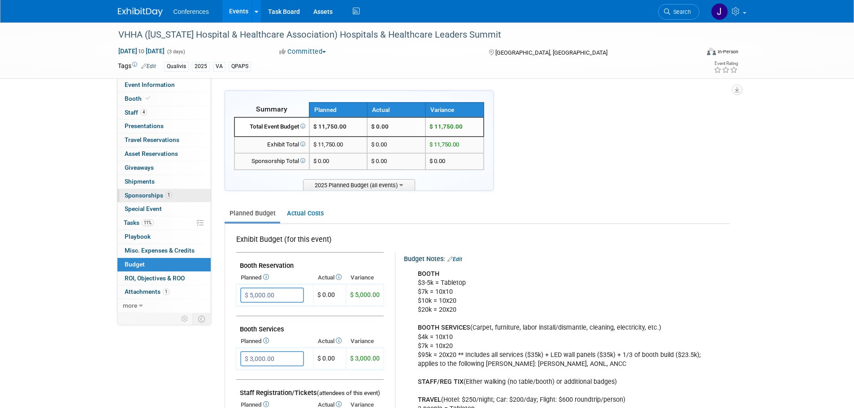
click at [150, 198] on span "Sponsorships 1" at bounding box center [149, 195] width 48 height 7
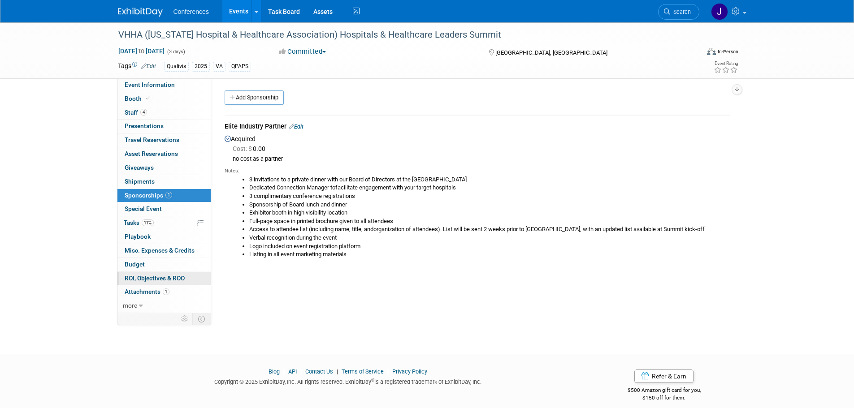
click at [141, 282] on link "0 ROI, Objectives & ROO 0" at bounding box center [163, 278] width 93 height 13
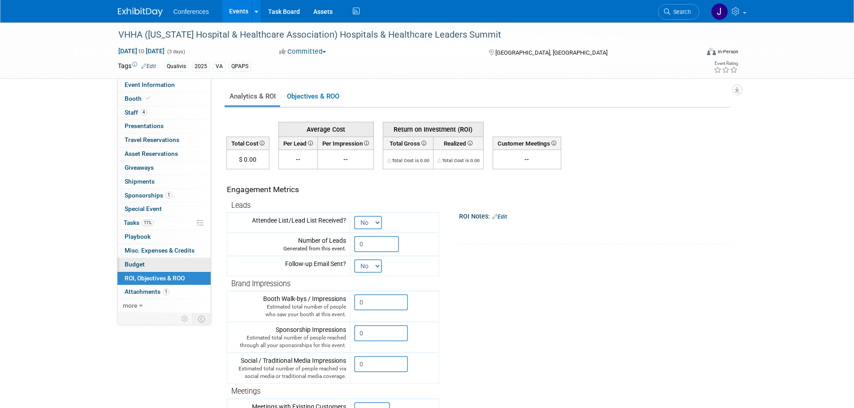
click at [140, 258] on link "Budget" at bounding box center [163, 264] width 93 height 13
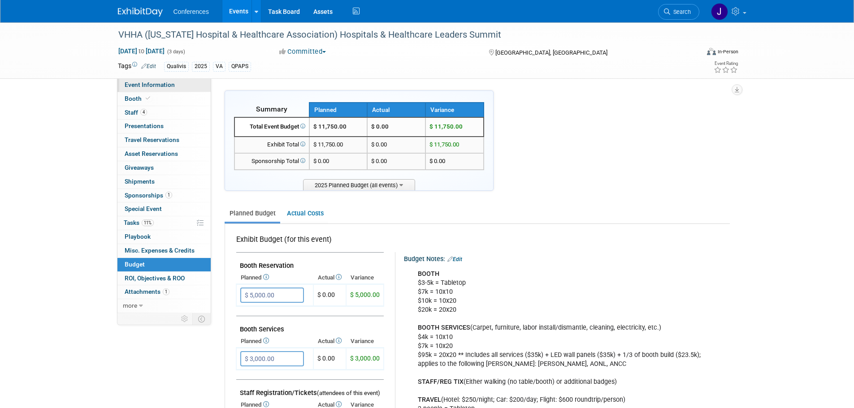
click at [147, 85] on span "Event Information" at bounding box center [150, 84] width 50 height 7
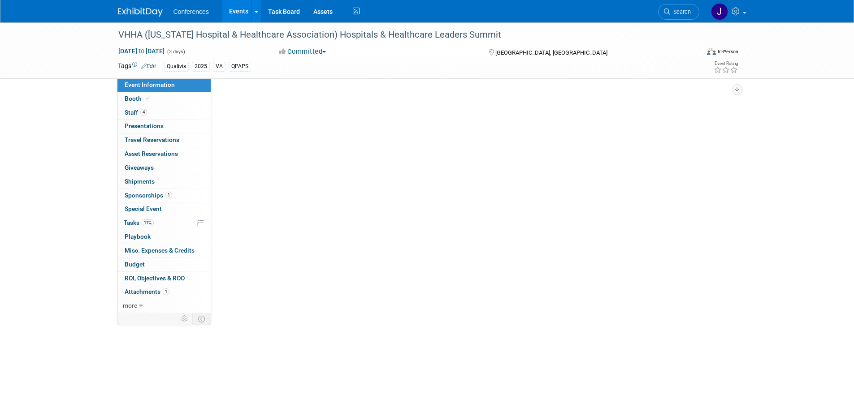
select select "Qualivis"
select select "Karina"
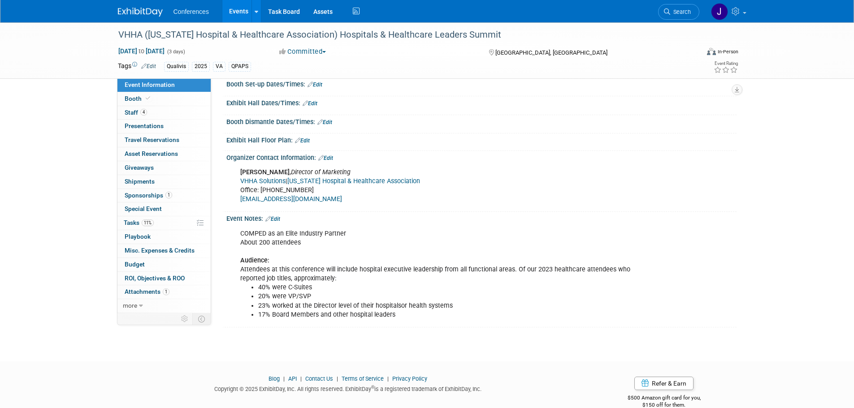
scroll to position [224, 0]
click at [122, 99] on link "Booth" at bounding box center [163, 98] width 93 height 13
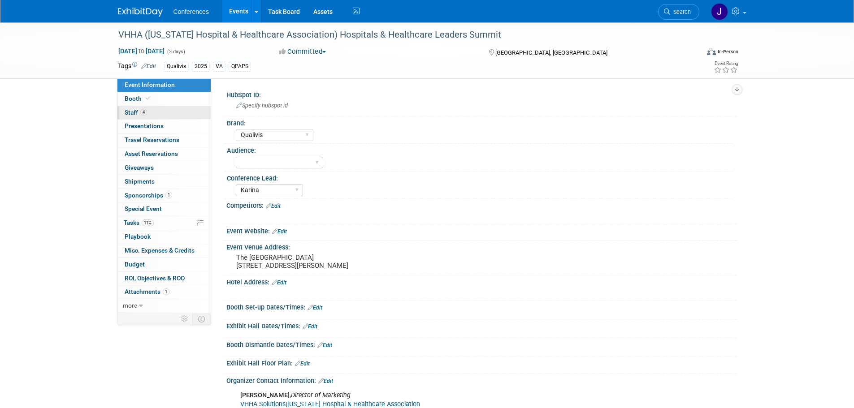
select select "6' tabletop"
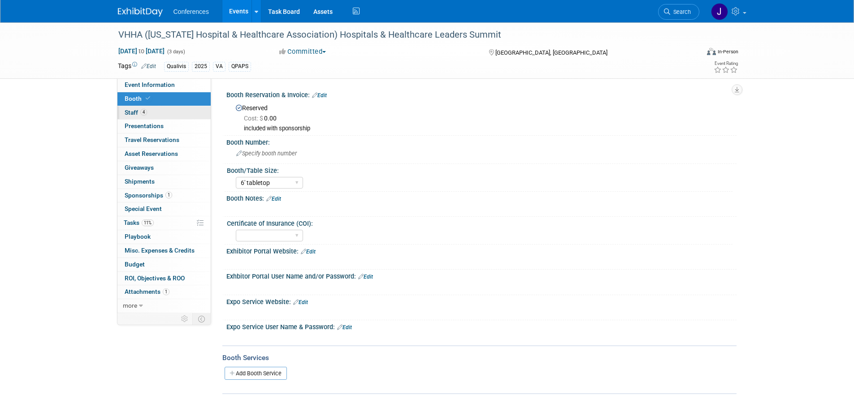
click at [136, 111] on span "Staff 4" at bounding box center [136, 112] width 22 height 7
